Goal: Information Seeking & Learning: Compare options

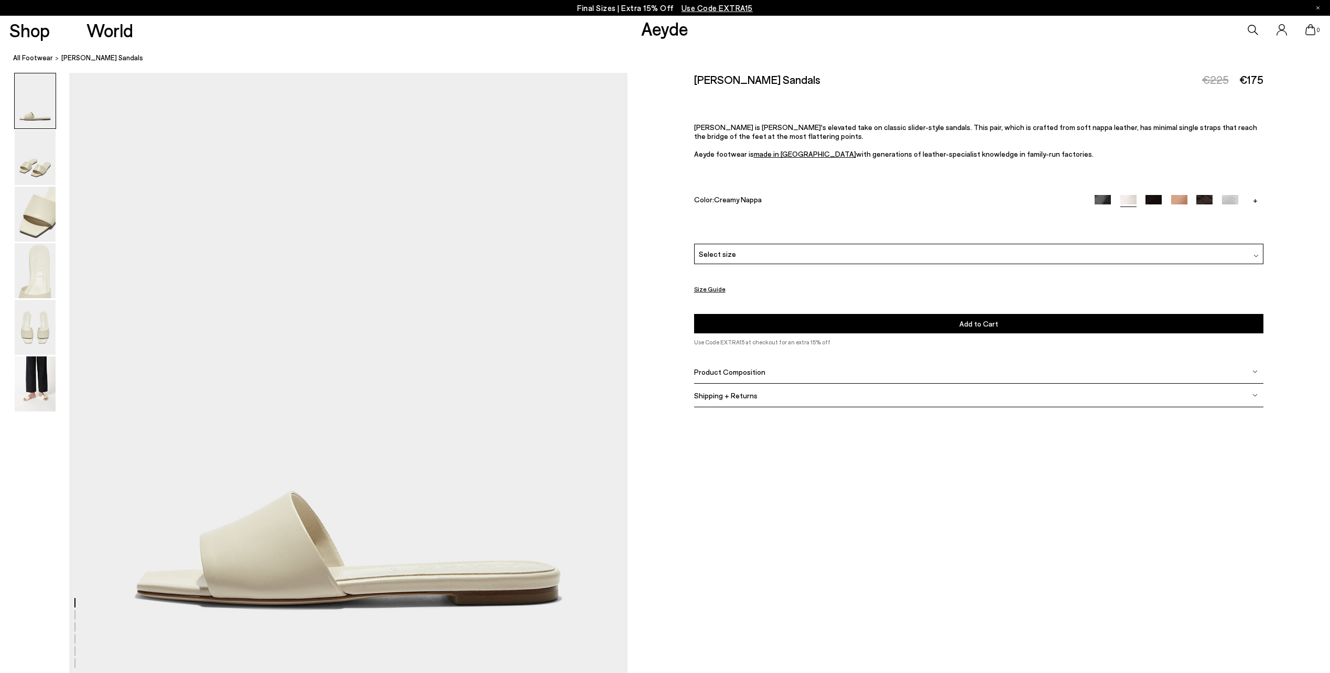
scroll to position [105, 0]
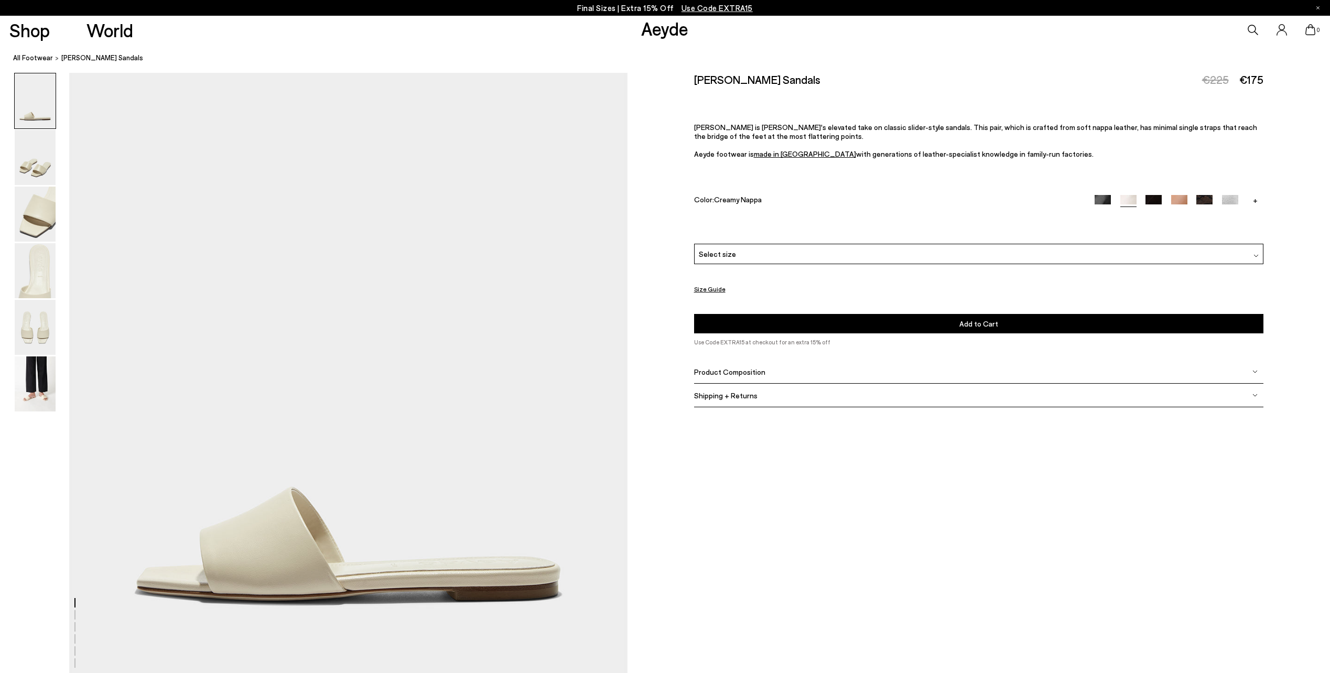
click at [1227, 198] on img at bounding box center [1230, 203] width 16 height 16
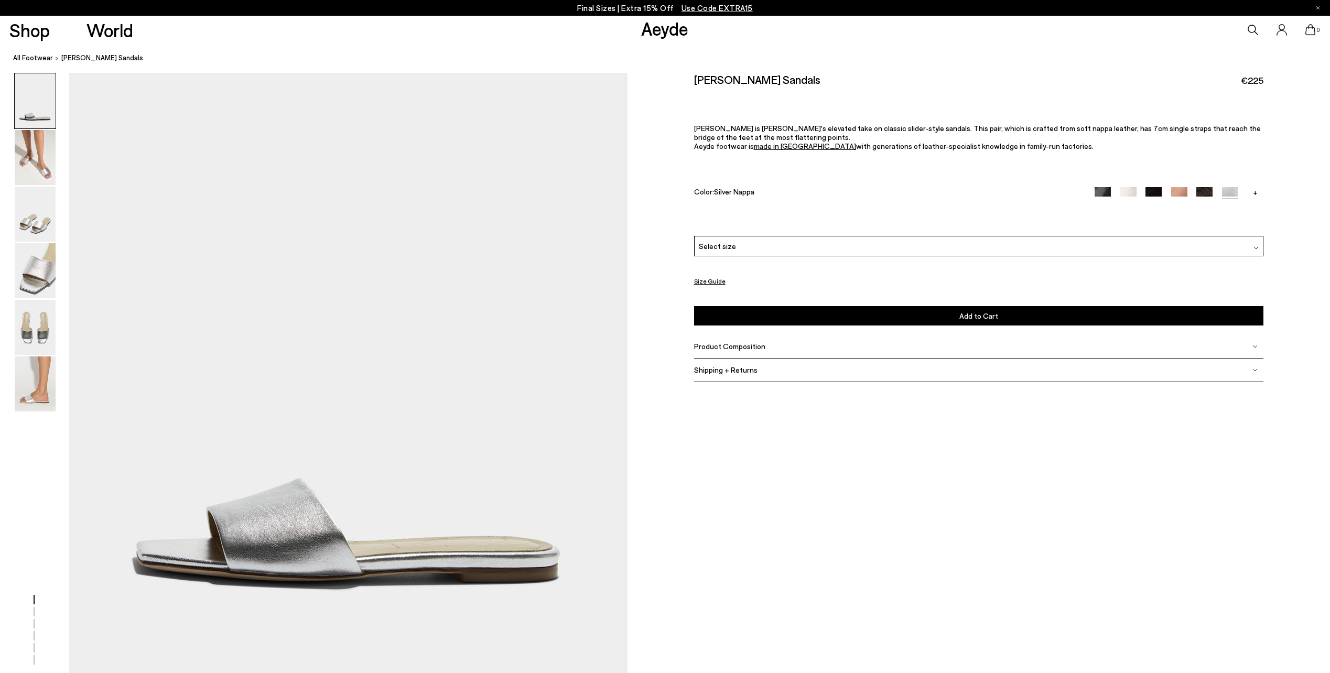
click at [1197, 190] on img at bounding box center [1204, 195] width 16 height 16
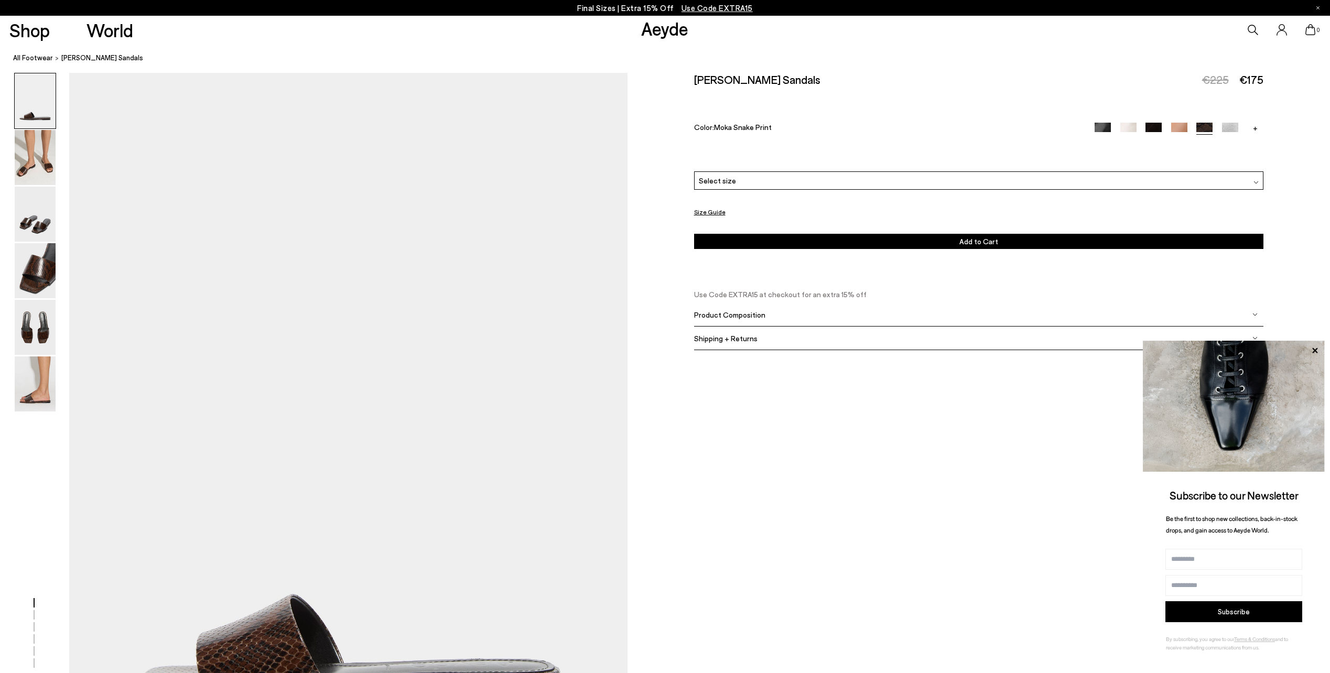
click at [1176, 127] on img at bounding box center [1179, 131] width 16 height 16
